Goal: Task Accomplishment & Management: Manage account settings

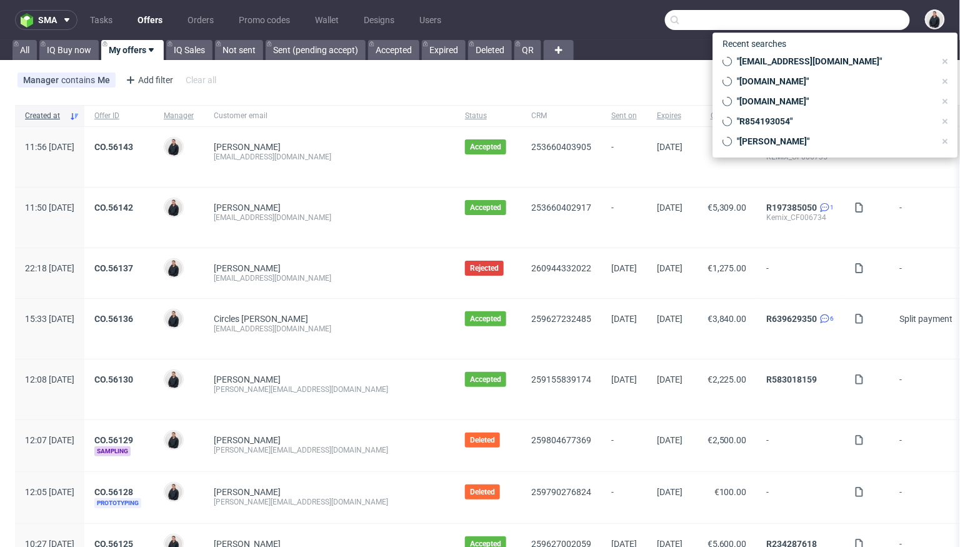
click at [832, 23] on input "text" at bounding box center [787, 20] width 245 height 20
paste input "[EMAIL_ADDRESS][DOMAIN_NAME]"
type input "[EMAIL_ADDRESS][DOMAIN_NAME]"
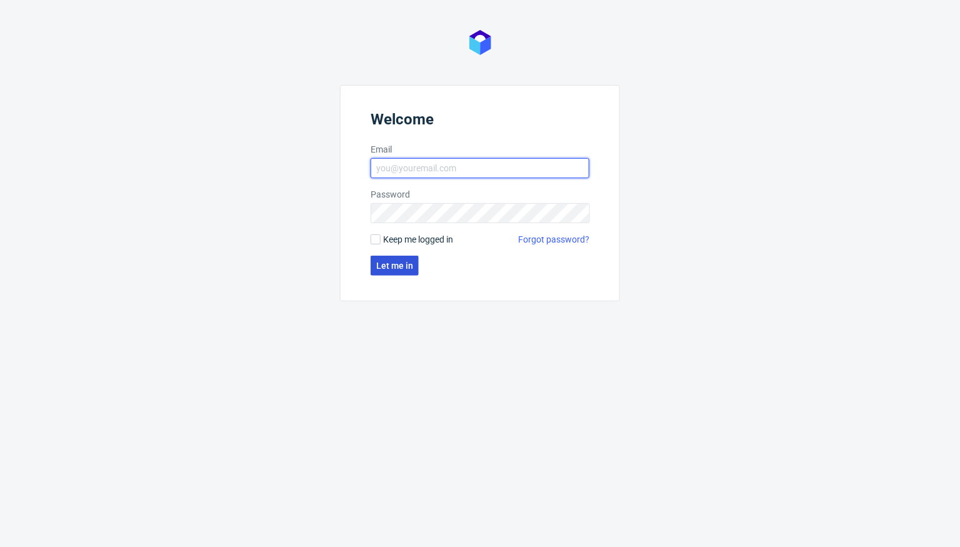
type input "[PERSON_NAME][EMAIL_ADDRESS][DOMAIN_NAME]"
click at [395, 264] on span "Let me in" at bounding box center [394, 265] width 37 height 9
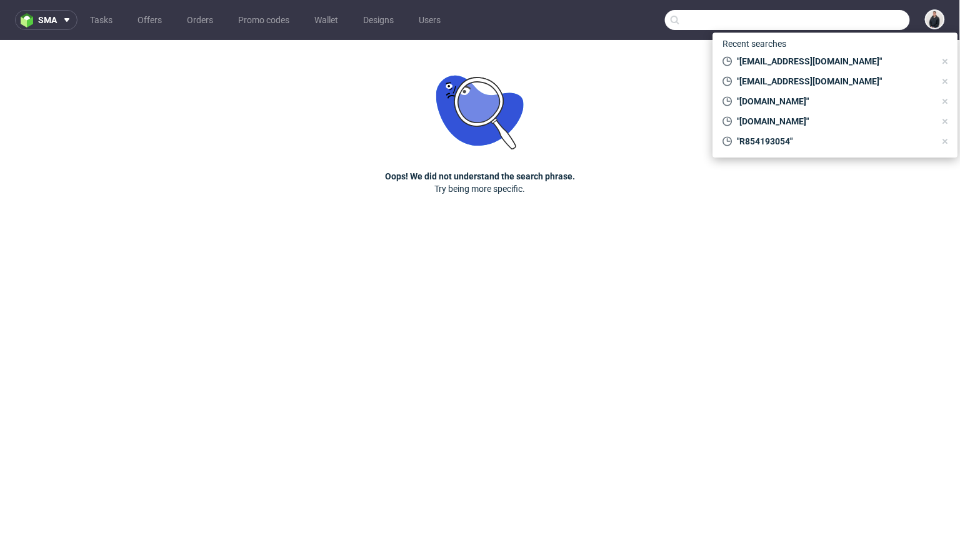
click at [874, 18] on input "text" at bounding box center [787, 20] width 245 height 20
paste input "[EMAIL_ADDRESS][DOMAIN_NAME]"
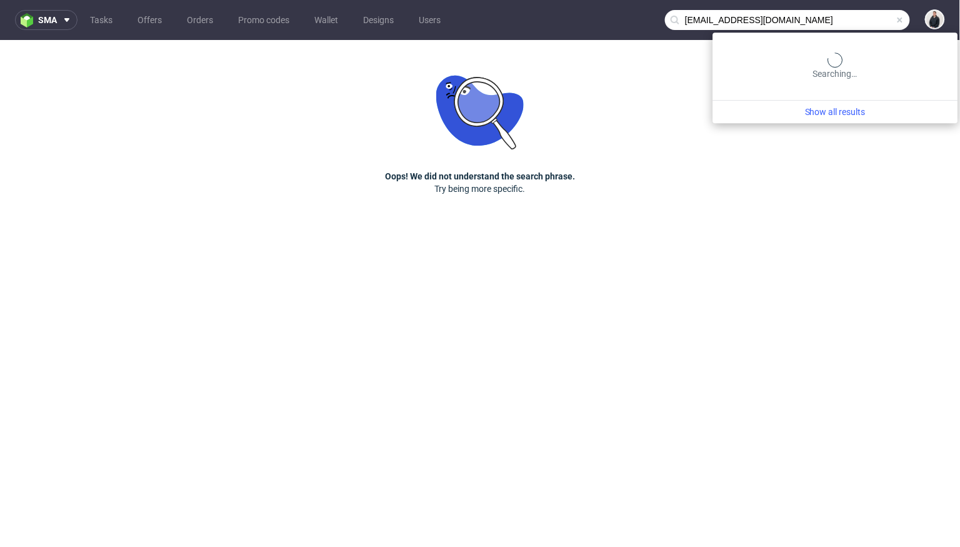
type input "[EMAIL_ADDRESS][DOMAIN_NAME]"
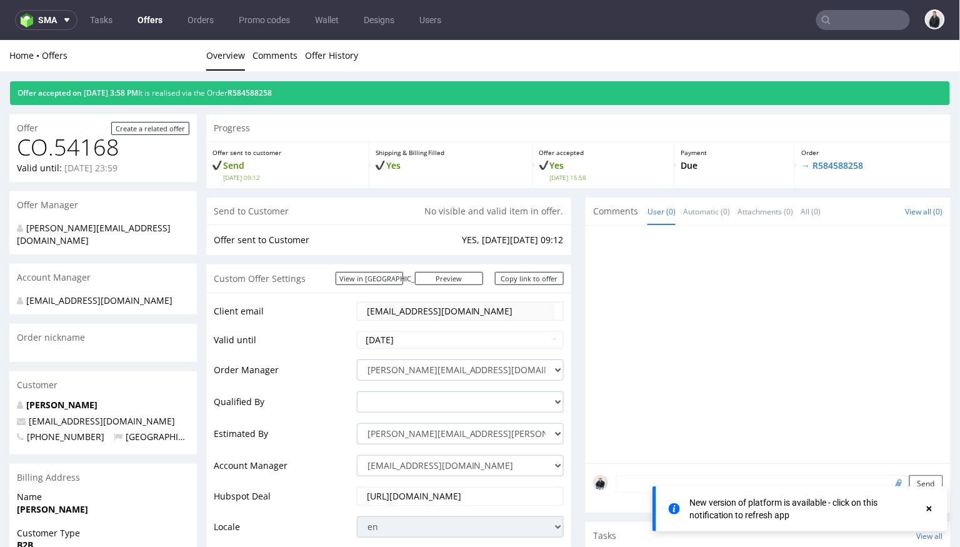
scroll to position [570, 0]
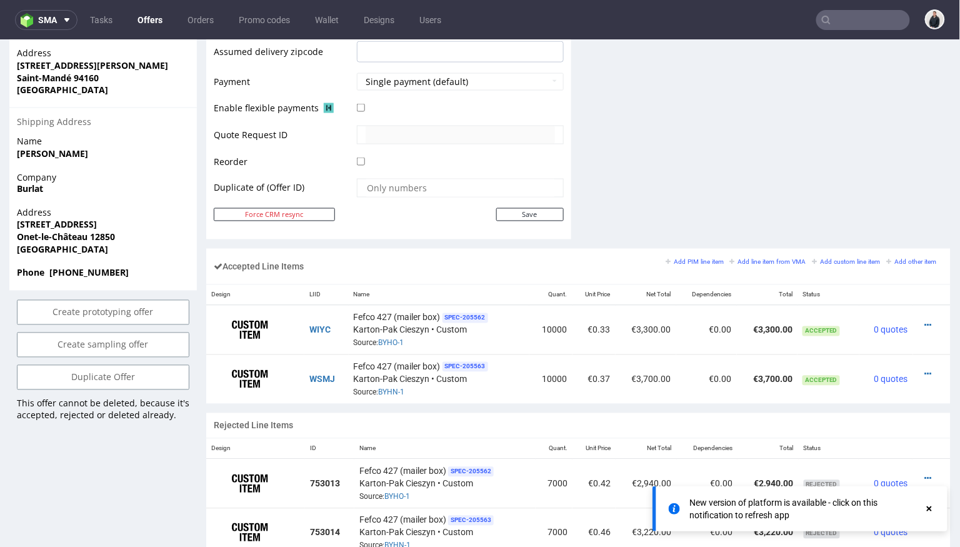
click at [153, 22] on link "Offers" at bounding box center [150, 20] width 40 height 20
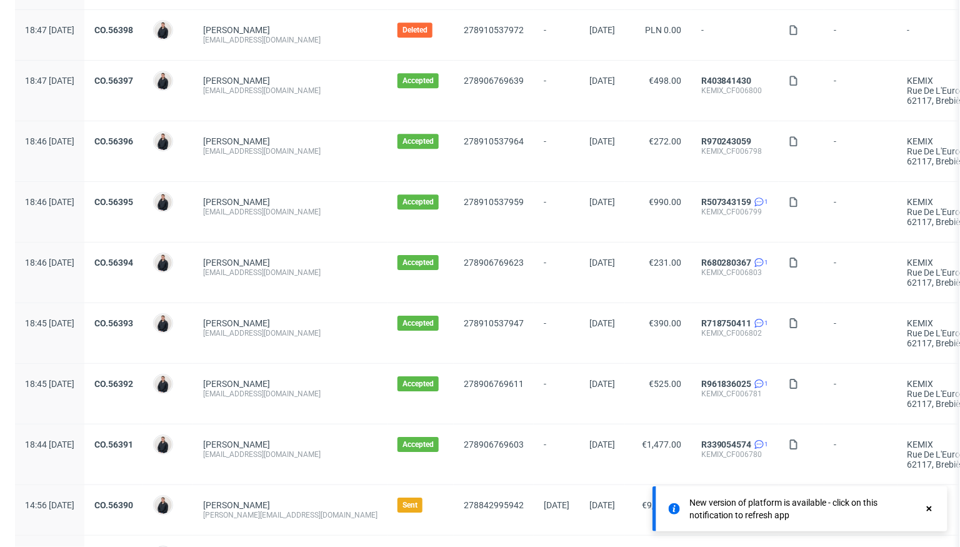
scroll to position [1348, 0]
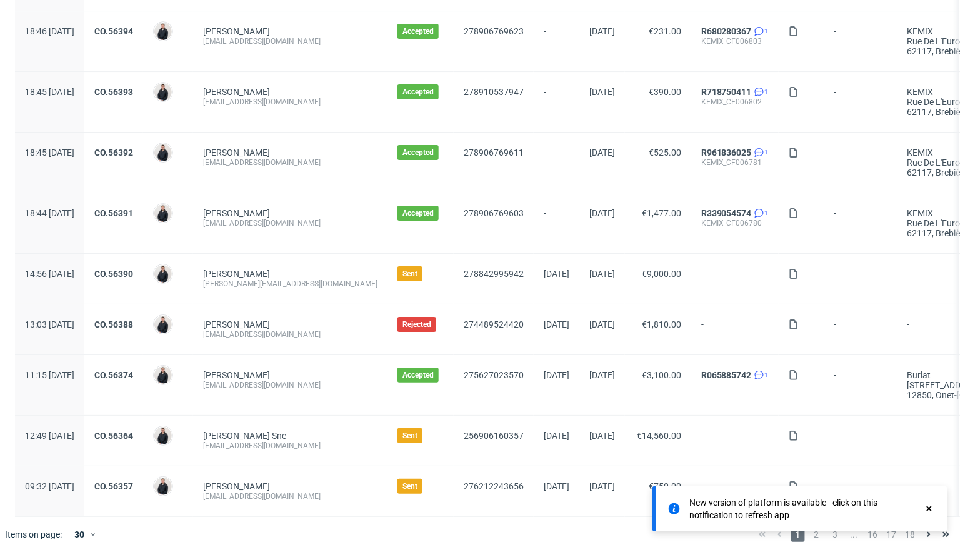
click at [928, 509] on use at bounding box center [928, 508] width 5 height 5
click at [810, 527] on span "2" at bounding box center [817, 534] width 14 height 15
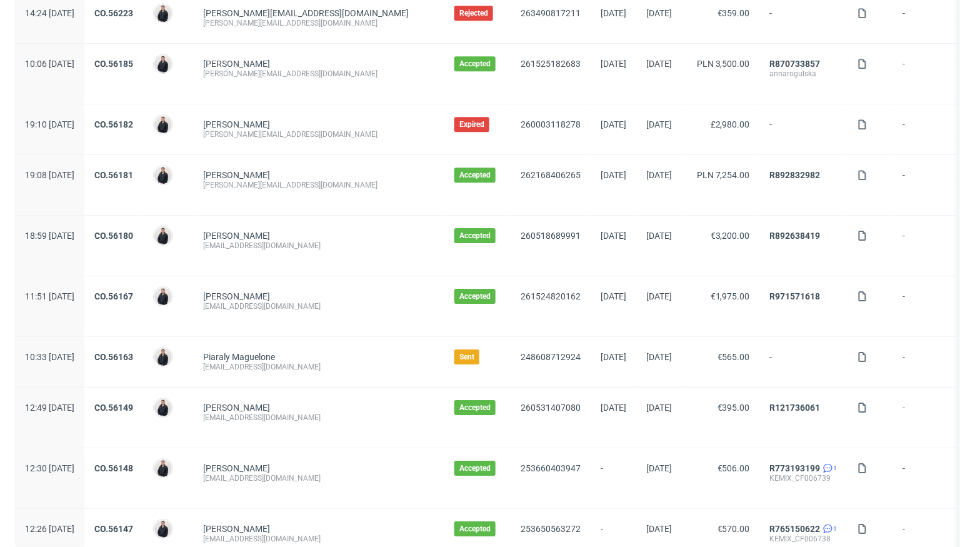
scroll to position [1288, 0]
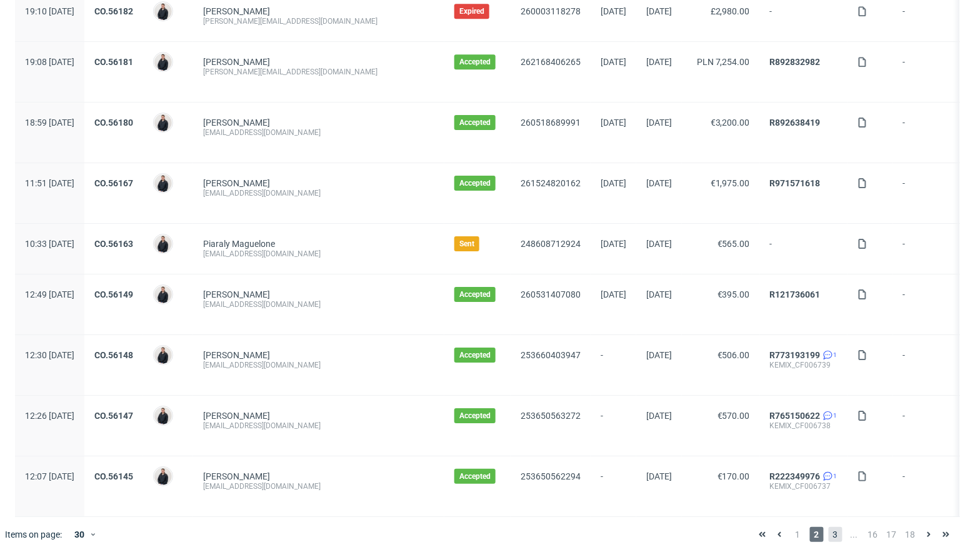
click at [828, 527] on span "3" at bounding box center [835, 534] width 14 height 15
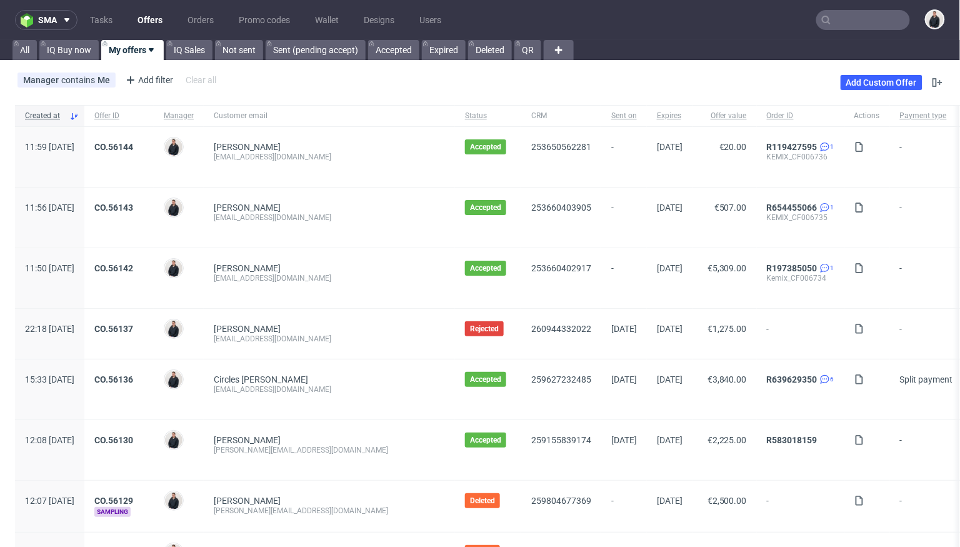
scroll to position [1300, 0]
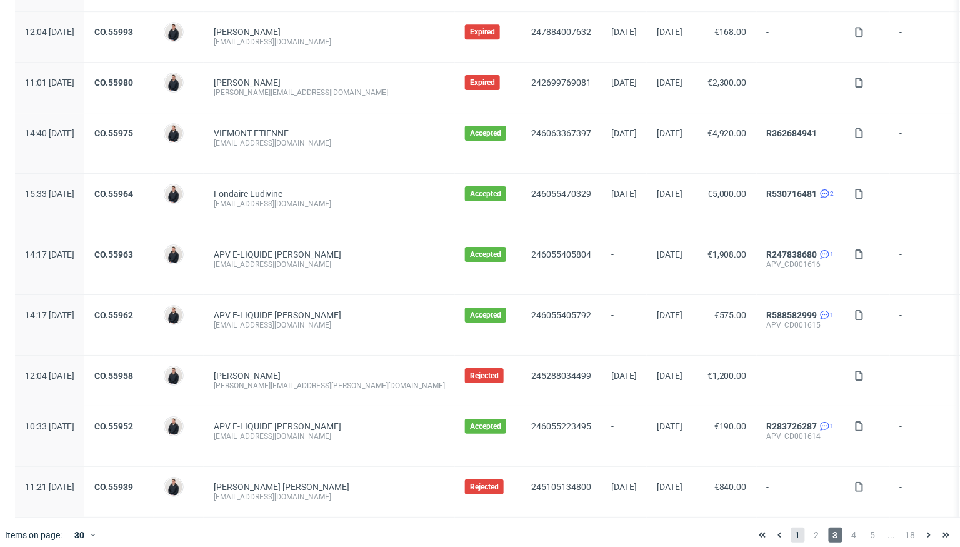
click at [791, 527] on span "1" at bounding box center [798, 534] width 14 height 15
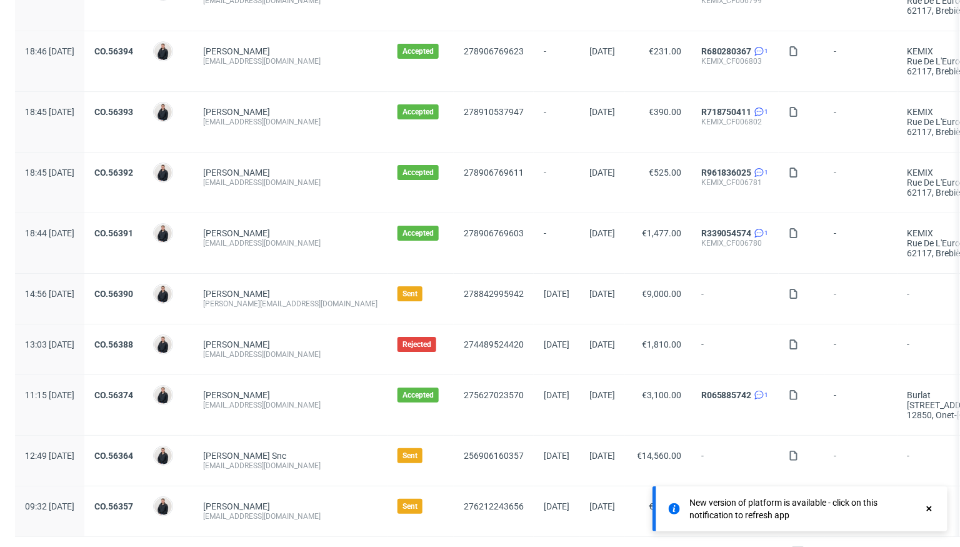
scroll to position [1348, 0]
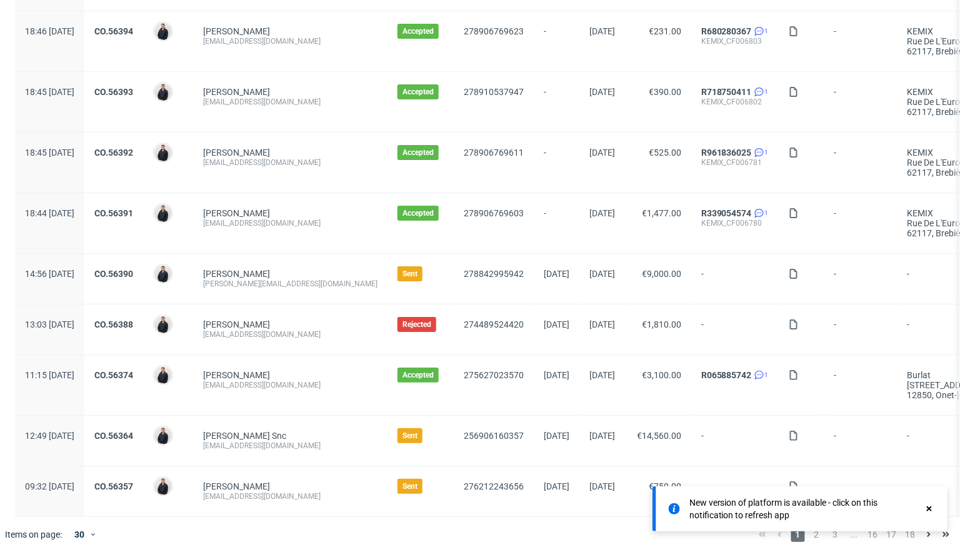
click at [931, 508] on use at bounding box center [928, 508] width 5 height 5
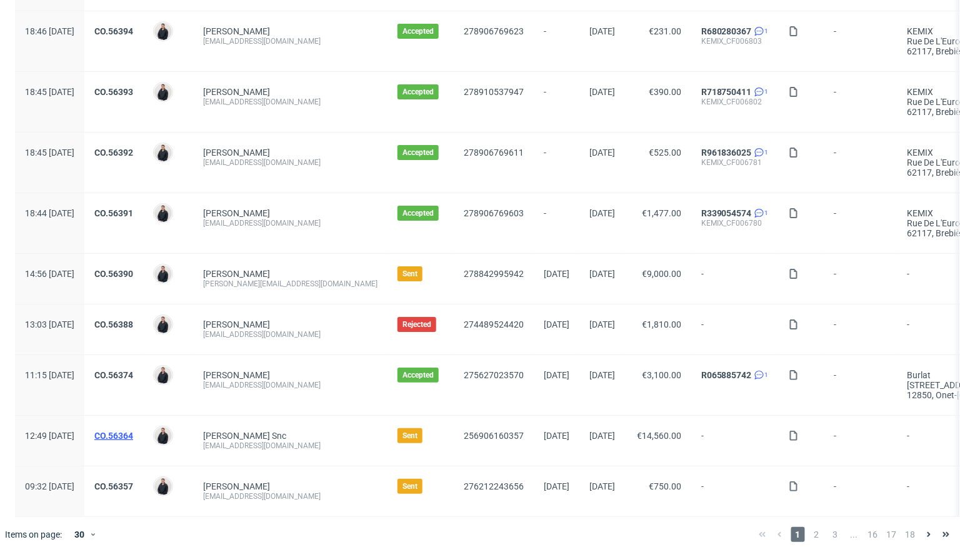
click at [133, 430] on link "CO.56364" at bounding box center [113, 435] width 39 height 10
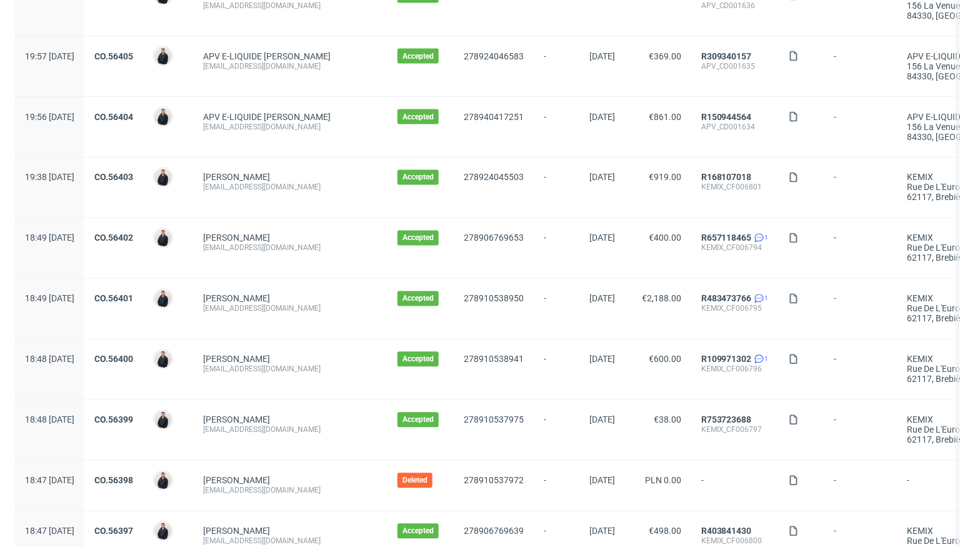
scroll to position [1348, 0]
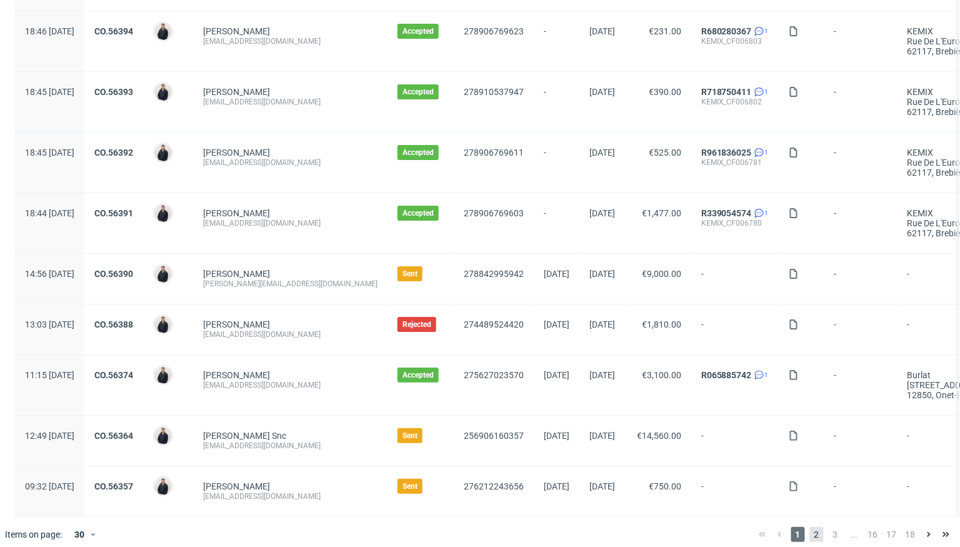
click at [810, 527] on span "2" at bounding box center [817, 534] width 14 height 15
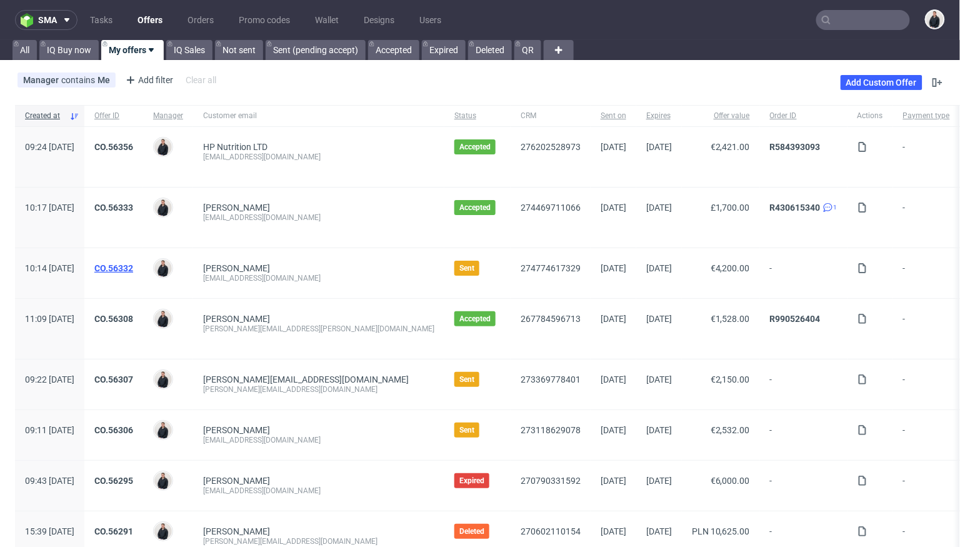
click at [133, 265] on link "CO.56332" at bounding box center [113, 268] width 39 height 10
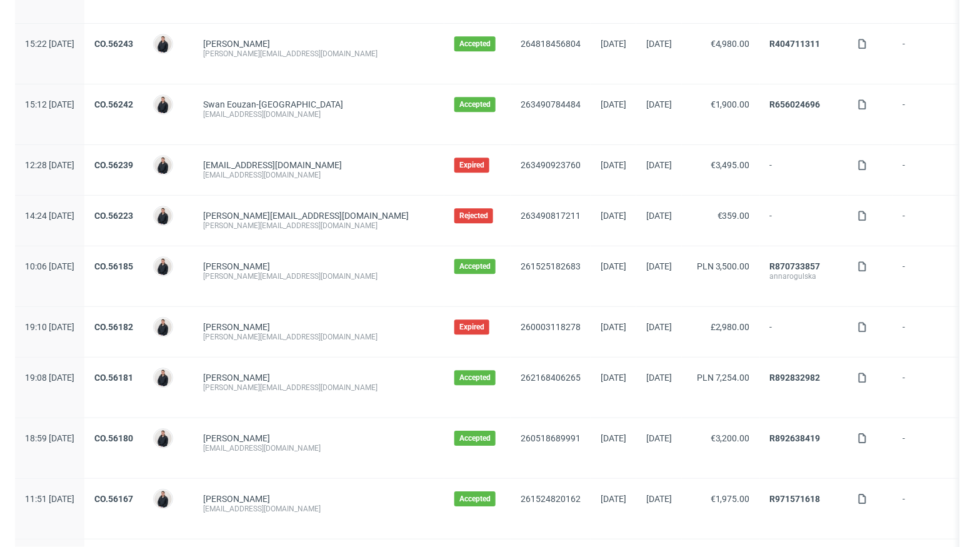
scroll to position [1288, 0]
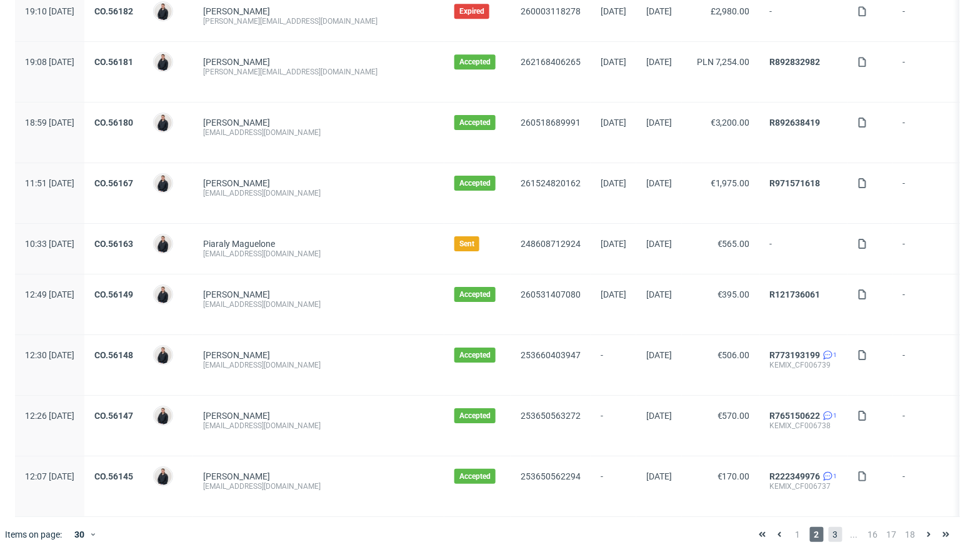
click at [828, 527] on span "3" at bounding box center [835, 534] width 14 height 15
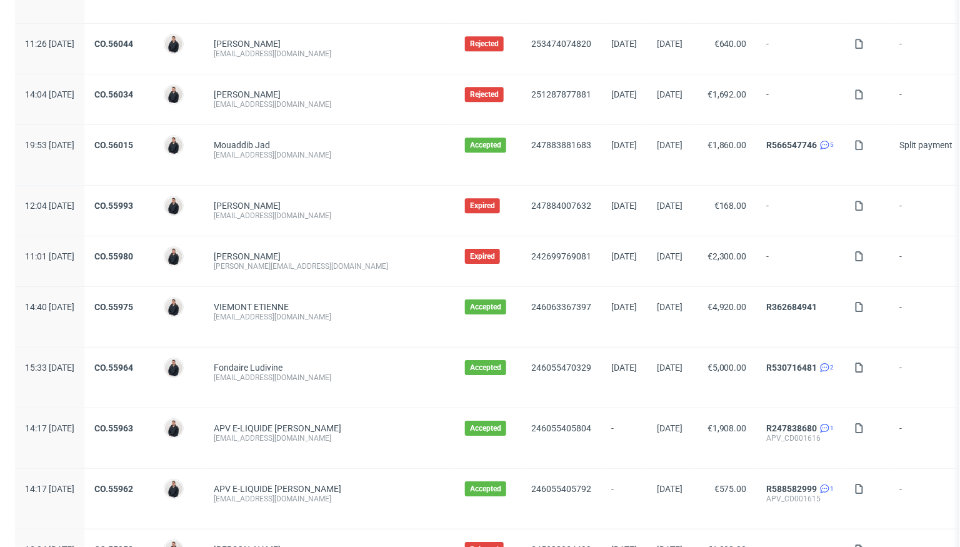
scroll to position [1300, 0]
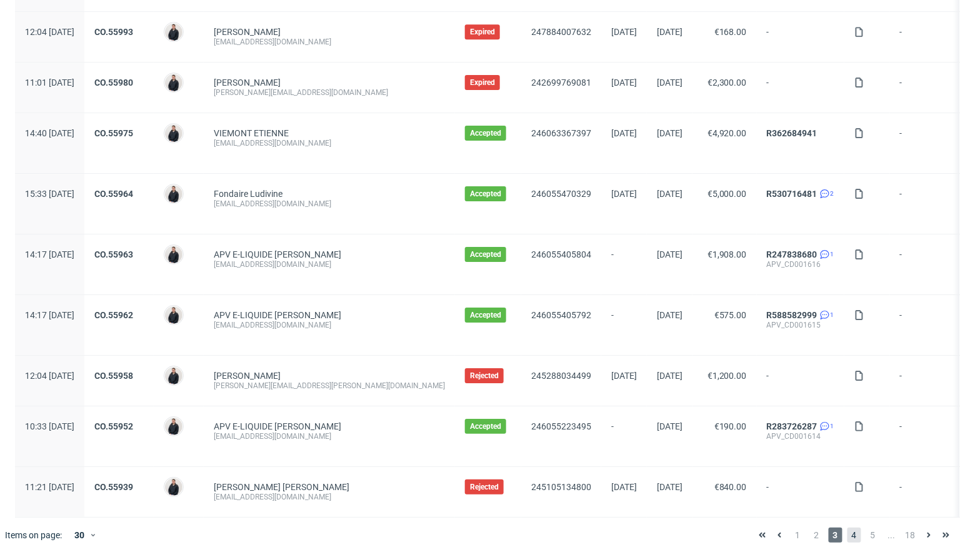
click at [847, 527] on span "4" at bounding box center [854, 534] width 14 height 15
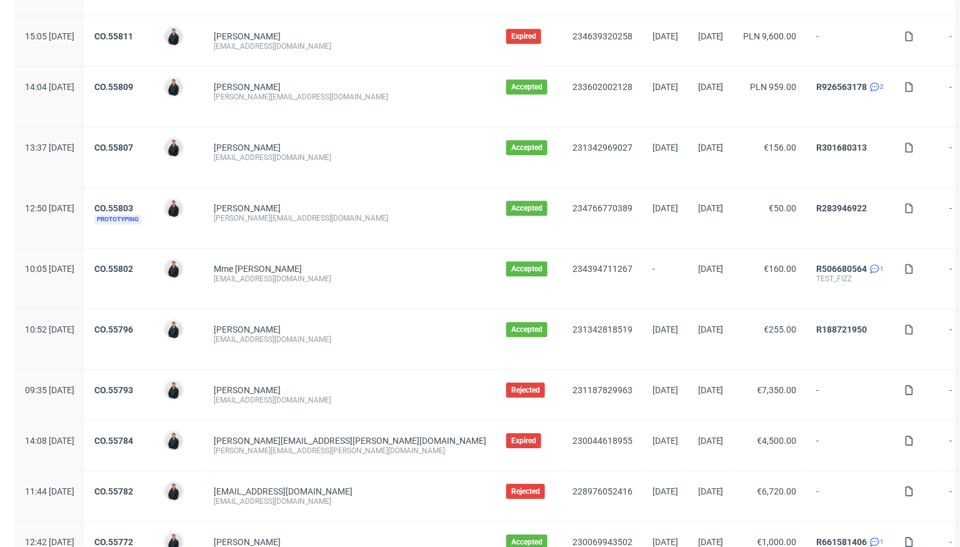
scroll to position [1319, 0]
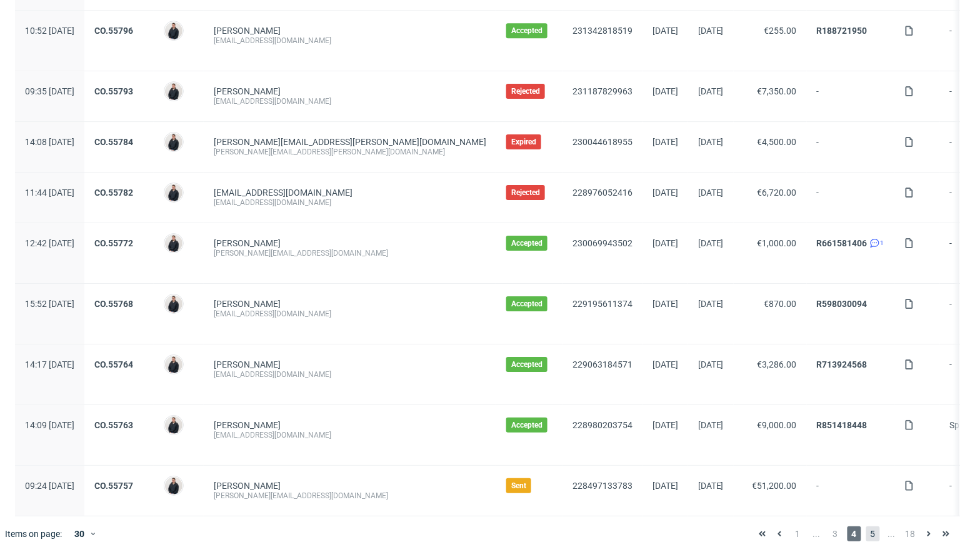
click at [866, 526] on span "5" at bounding box center [873, 533] width 14 height 15
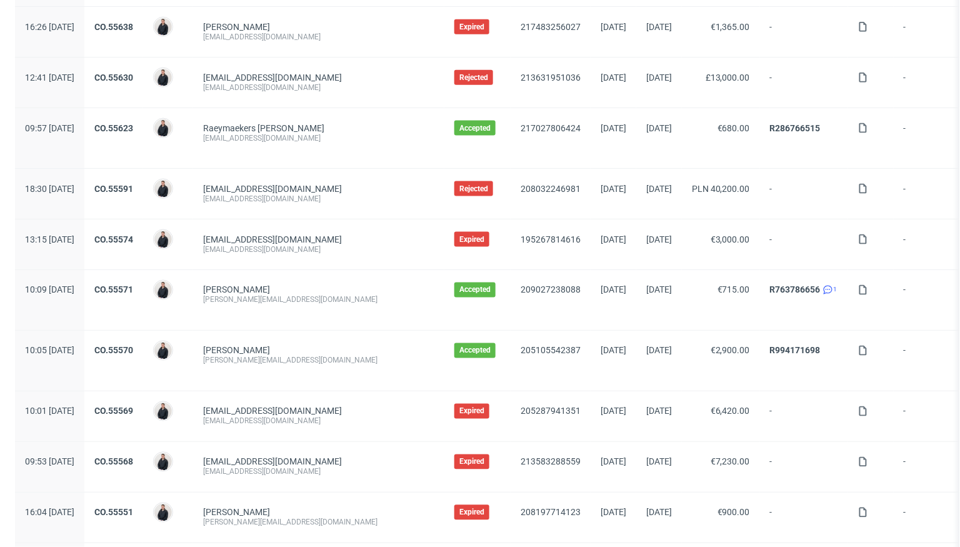
scroll to position [1338, 0]
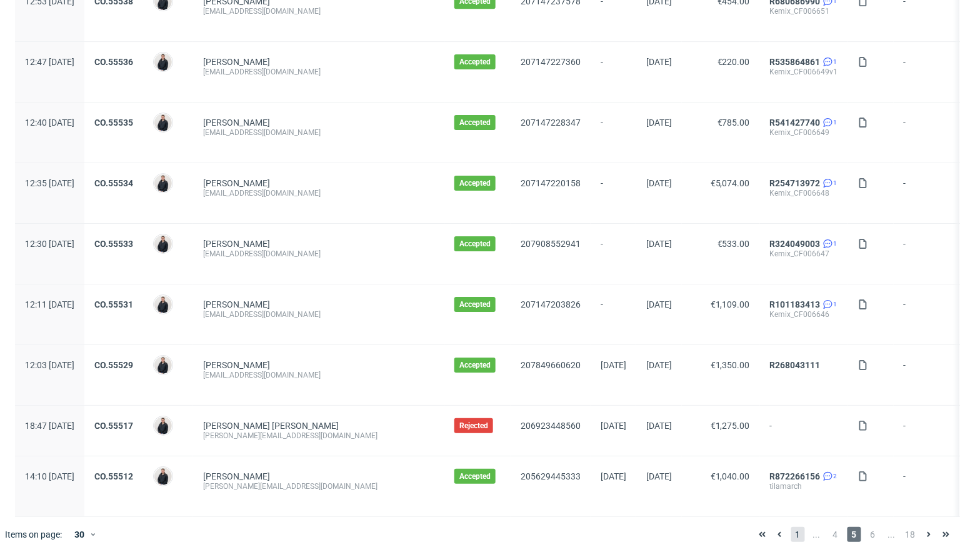
click at [791, 527] on span "1" at bounding box center [798, 534] width 14 height 15
